Goal: Task Accomplishment & Management: Use online tool/utility

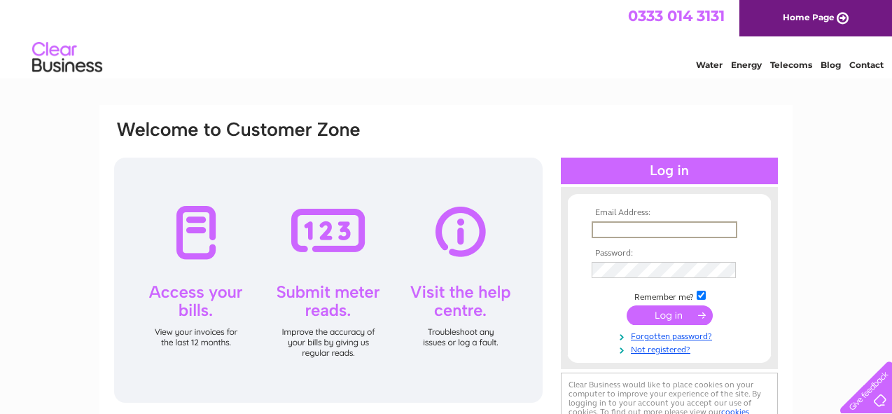
type input "[PERSON_NAME][EMAIL_ADDRESS][PERSON_NAME][DOMAIN_NAME]"
click at [674, 319] on input "submit" at bounding box center [670, 315] width 86 height 20
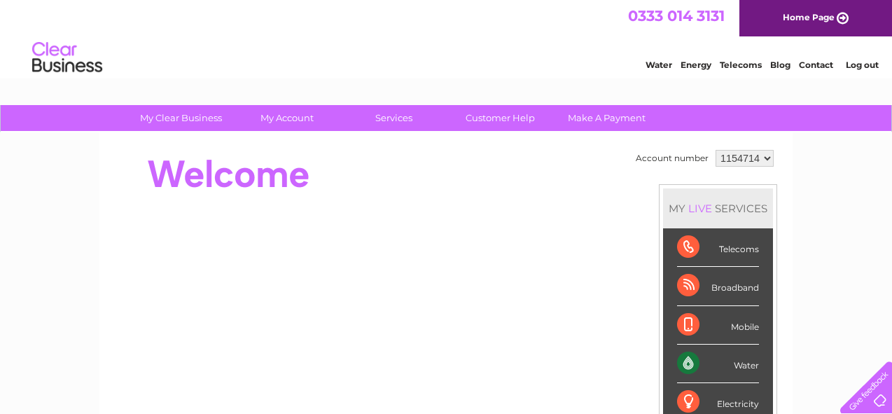
click at [724, 368] on div "Water" at bounding box center [718, 363] width 82 height 39
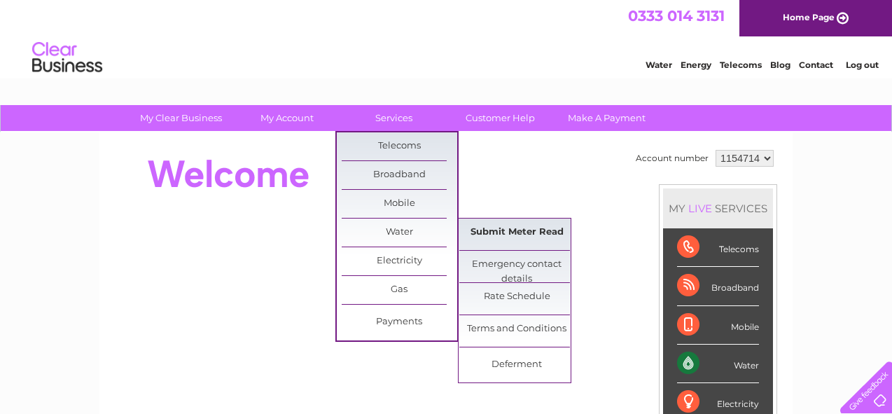
click at [499, 233] on link "Submit Meter Read" at bounding box center [517, 232] width 116 height 28
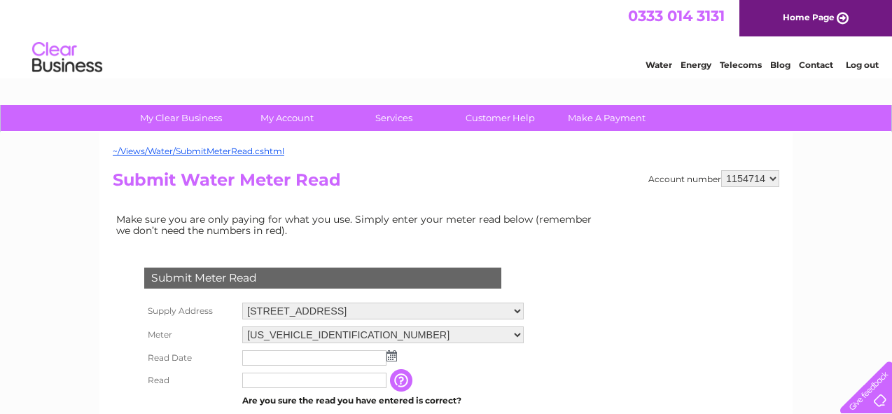
click at [393, 351] on img at bounding box center [391, 355] width 11 height 11
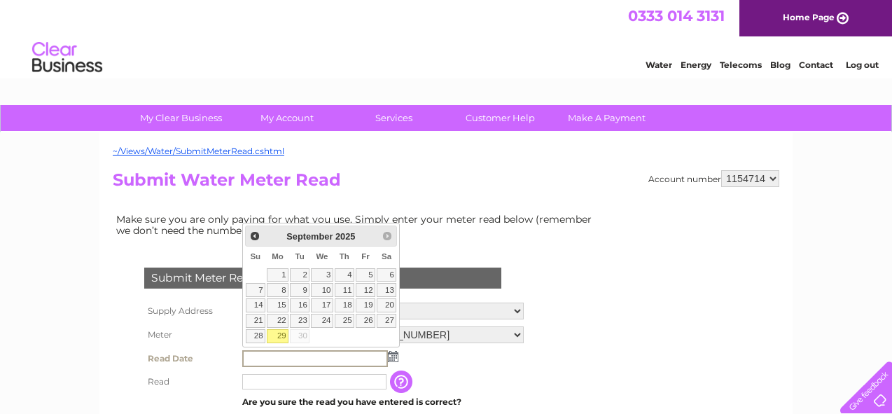
click at [281, 335] on link "29" at bounding box center [278, 336] width 22 height 14
type input "2025/09/29"
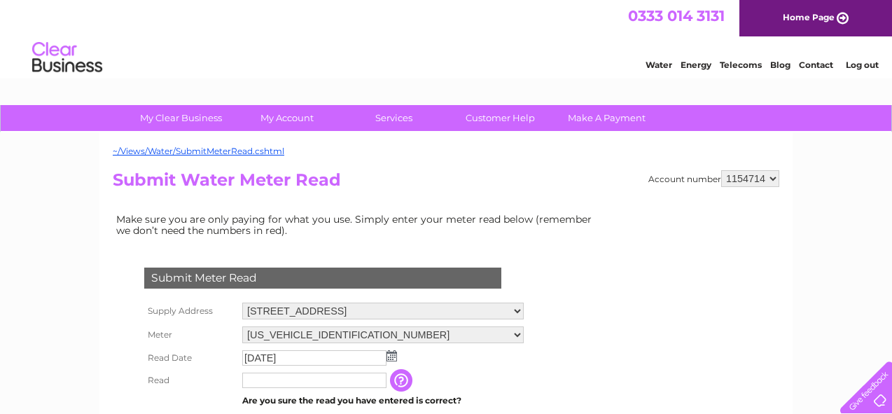
click at [263, 378] on input "text" at bounding box center [314, 379] width 144 height 15
type input "2315"
click at [481, 386] on td "The reading you have just taken from your water meter. Our records indicate you…" at bounding box center [473, 381] width 112 height 24
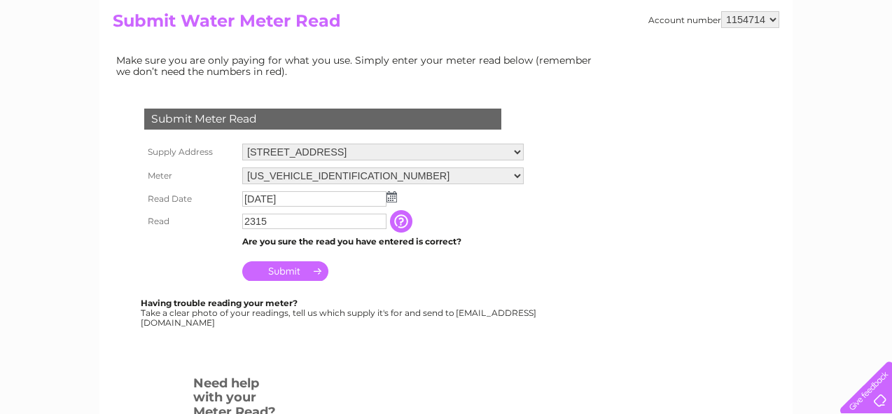
scroll to position [167, 0]
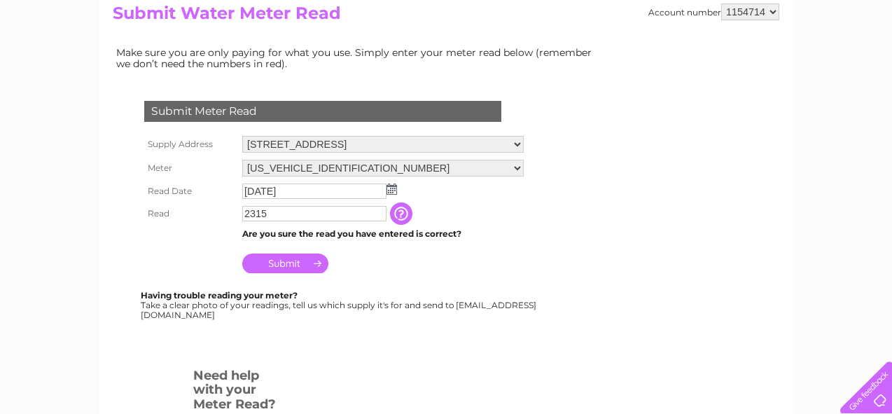
click at [311, 258] on input "Submit" at bounding box center [285, 263] width 86 height 20
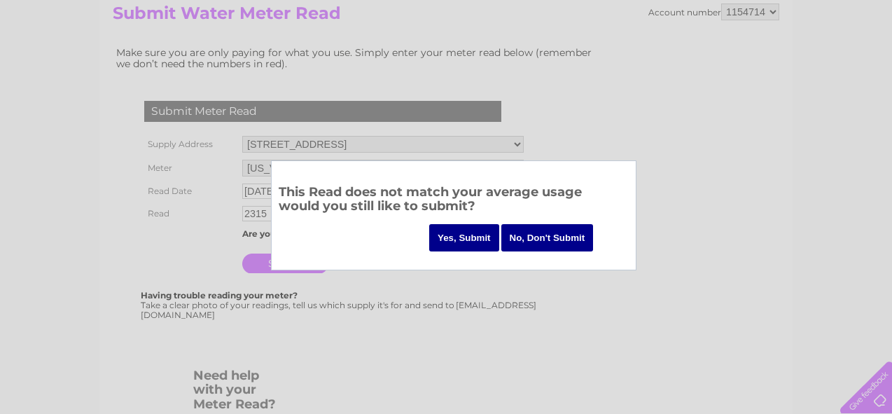
click at [463, 237] on input "Yes, Submit" at bounding box center [464, 237] width 70 height 27
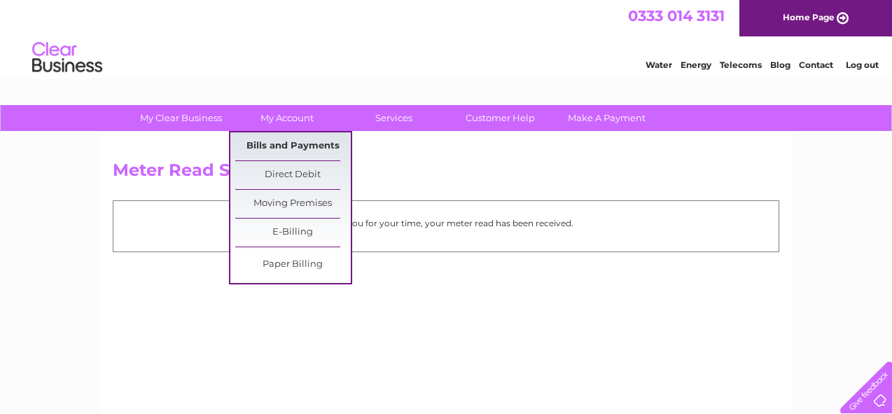
click at [289, 149] on link "Bills and Payments" at bounding box center [293, 146] width 116 height 28
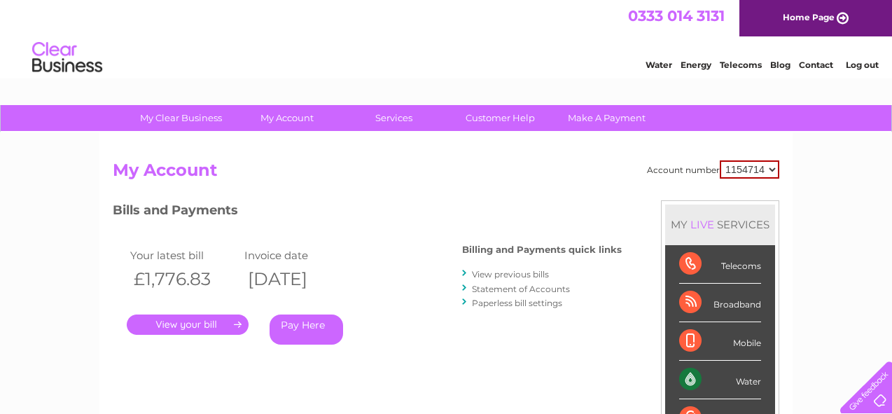
click at [219, 324] on link "." at bounding box center [188, 324] width 122 height 20
